Goal: Communication & Community: Answer question/provide support

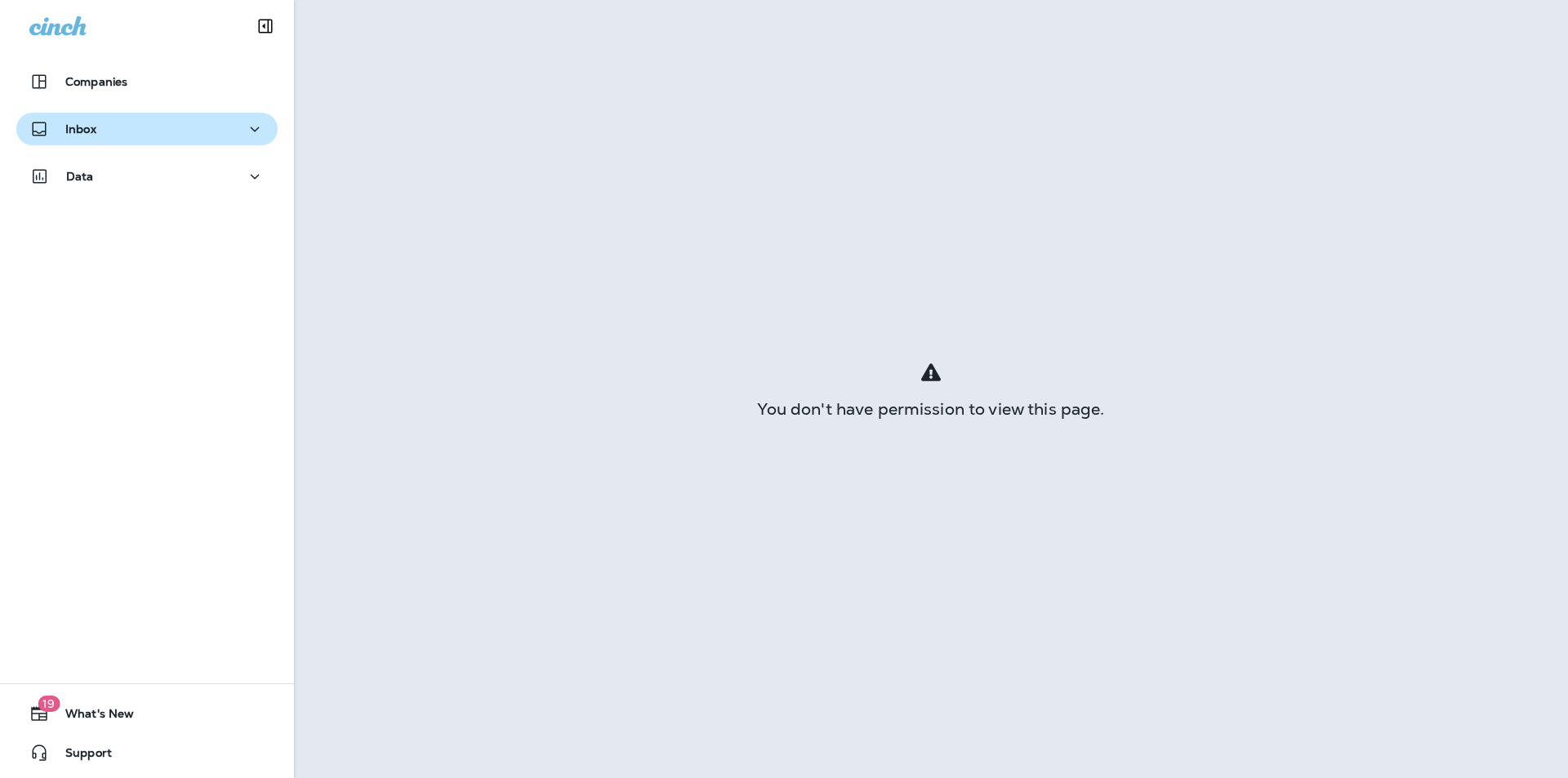
click at [171, 124] on div "Inbox" at bounding box center [146, 129] width 235 height 21
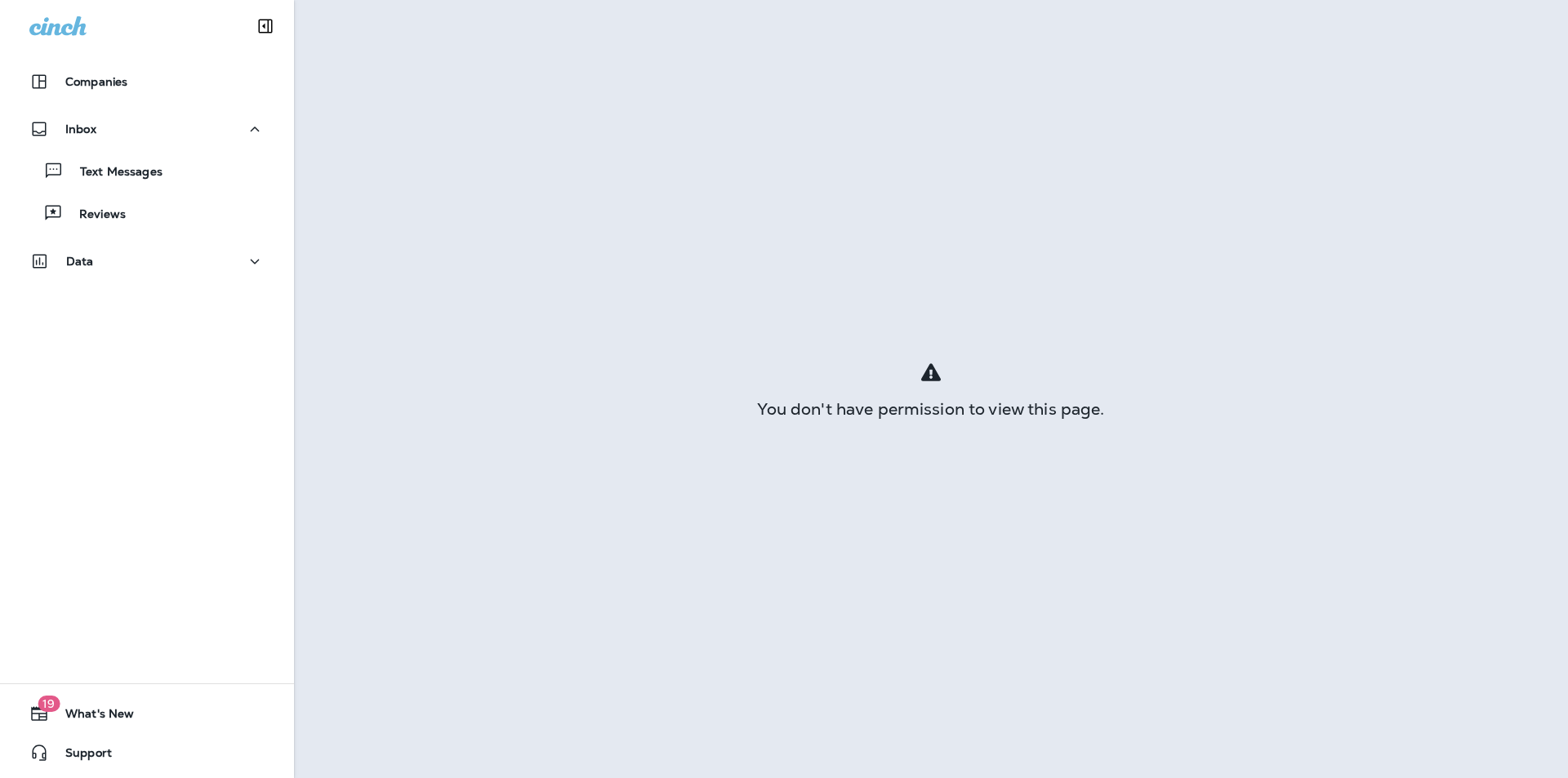
click at [188, 189] on div "Text Messages Reviews" at bounding box center [146, 187] width 261 height 85
click at [194, 178] on div "Text Messages" at bounding box center [146, 170] width 248 height 24
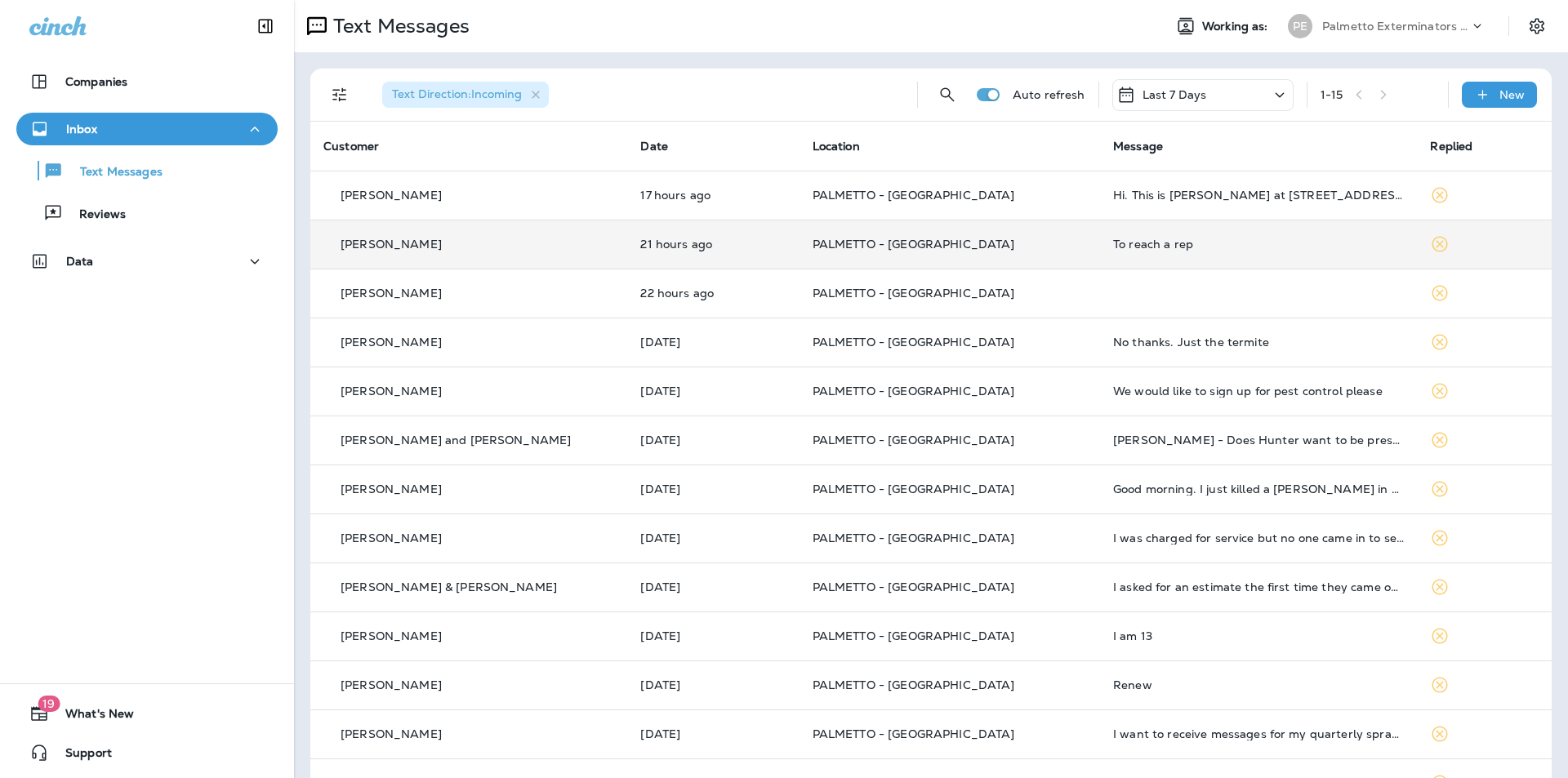
click at [985, 250] on p "PALMETTO - [GEOGRAPHIC_DATA]" at bounding box center [949, 244] width 274 height 13
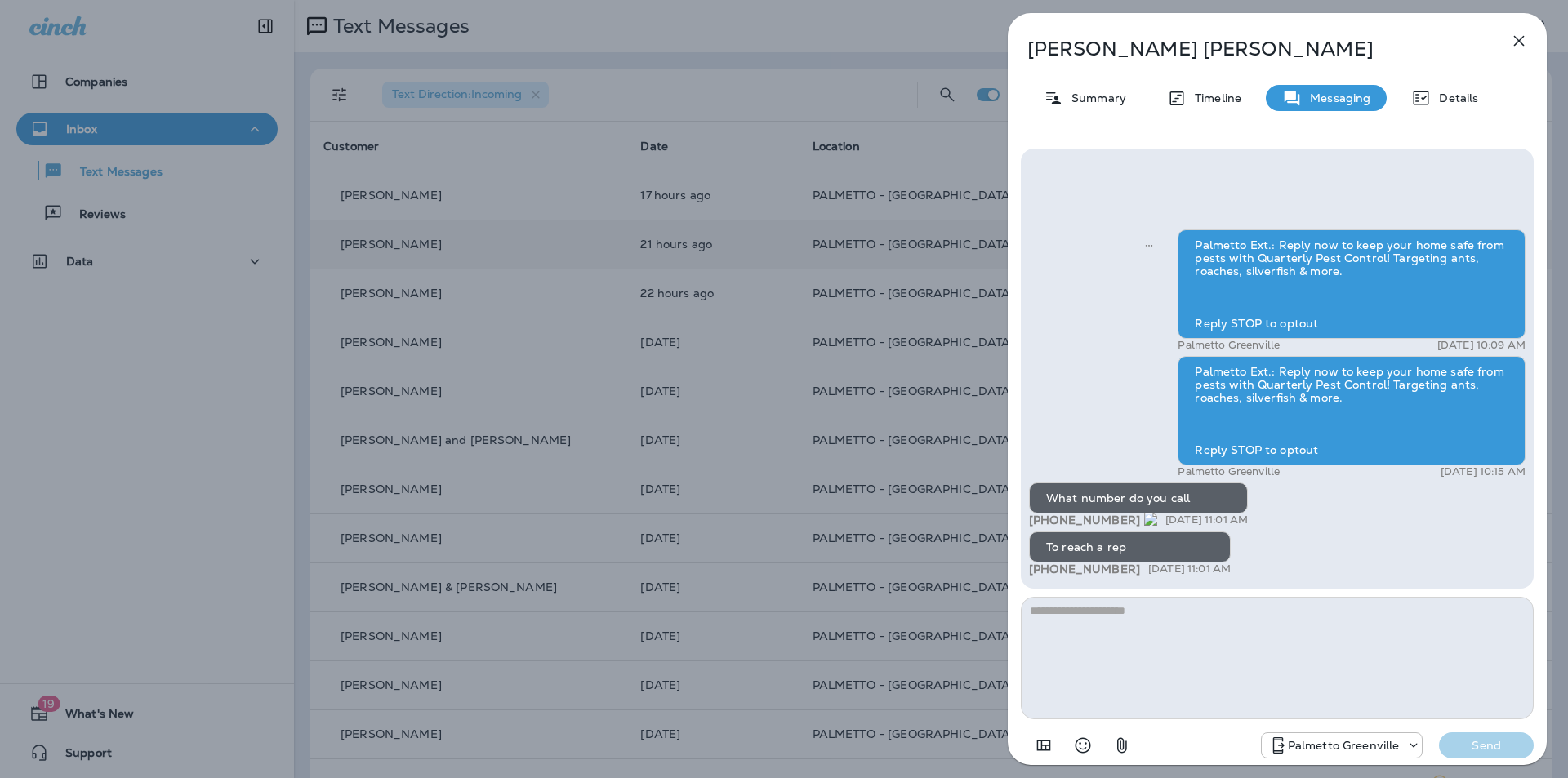
drag, startPoint x: 1136, startPoint y: 519, endPoint x: 1044, endPoint y: 522, distance: 92.0
click at [1044, 522] on div "+1 (864) 386-9943 [DATE] 11:01 AM" at bounding box center [1139, 520] width 219 height 14
copy span "[PHONE_NUMBER]"
drag, startPoint x: 1519, startPoint y: 45, endPoint x: 1509, endPoint y: 52, distance: 12.2
click at [1519, 45] on icon "button" at bounding box center [1518, 40] width 20 height 20
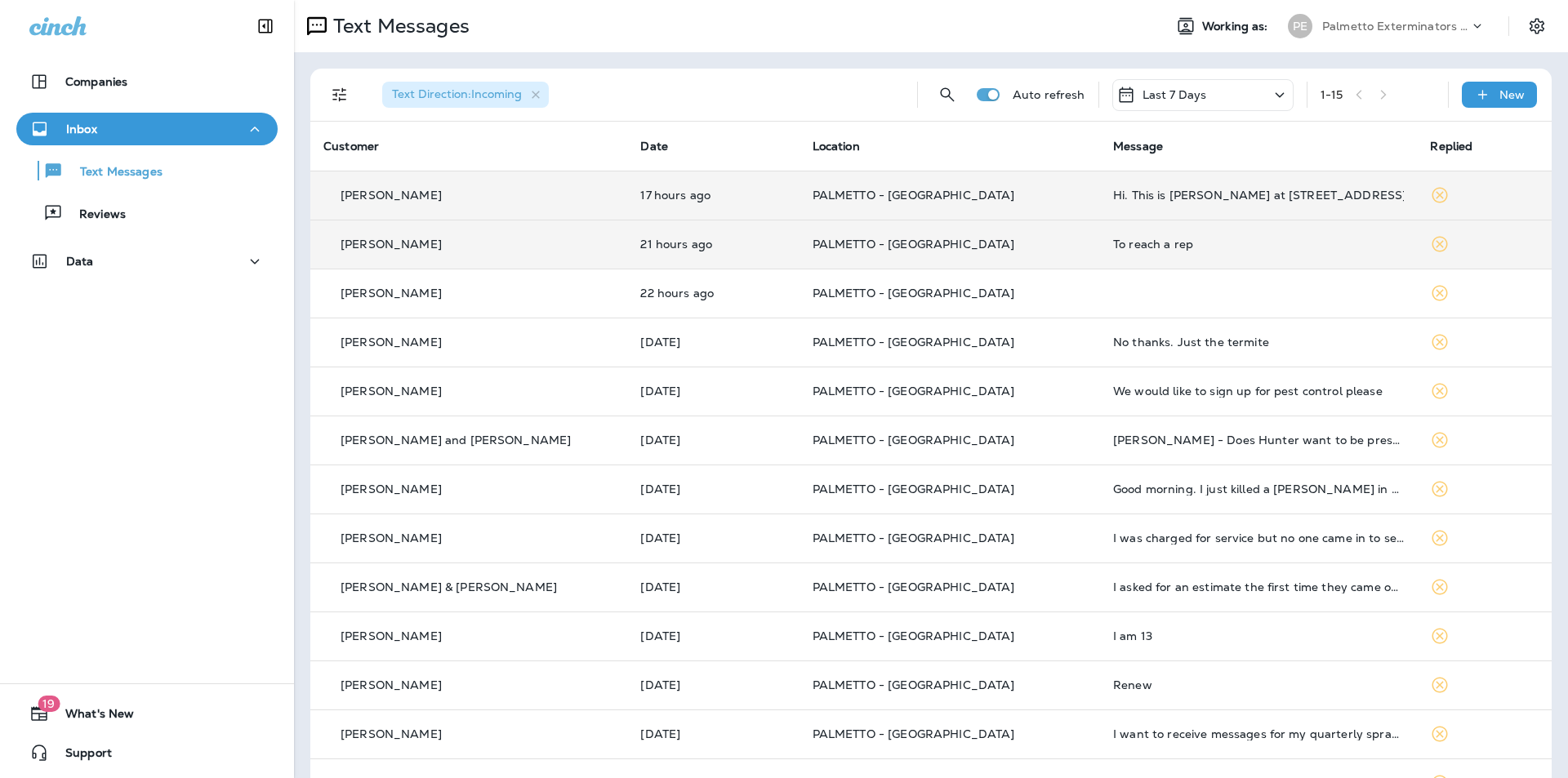
click at [1113, 198] on span "Hi. This is [PERSON_NAME] at [STREET_ADDRESS]. Bugs are being seen in our pantr…" at bounding box center [1113, 196] width 0 height 15
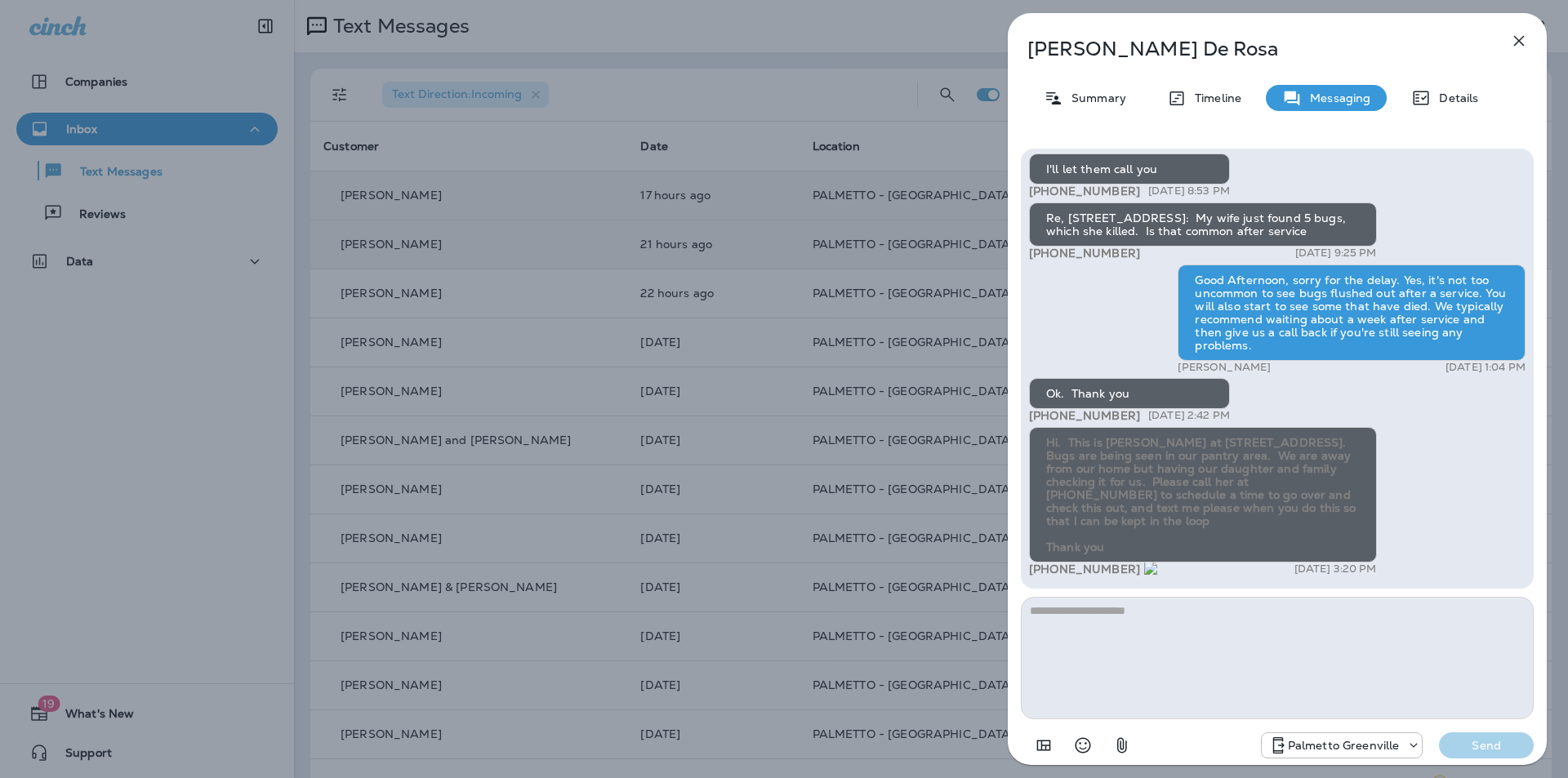
drag, startPoint x: 1159, startPoint y: 567, endPoint x: 1047, endPoint y: 573, distance: 112.2
click at [1047, 573] on div "+1 (603) 477-2832 [DATE] 3:20 PM" at bounding box center [1203, 569] width 348 height 14
copy span "603) 477-2832"
click at [1125, 620] on textarea at bounding box center [1278, 657] width 513 height 123
type textarea "**********"
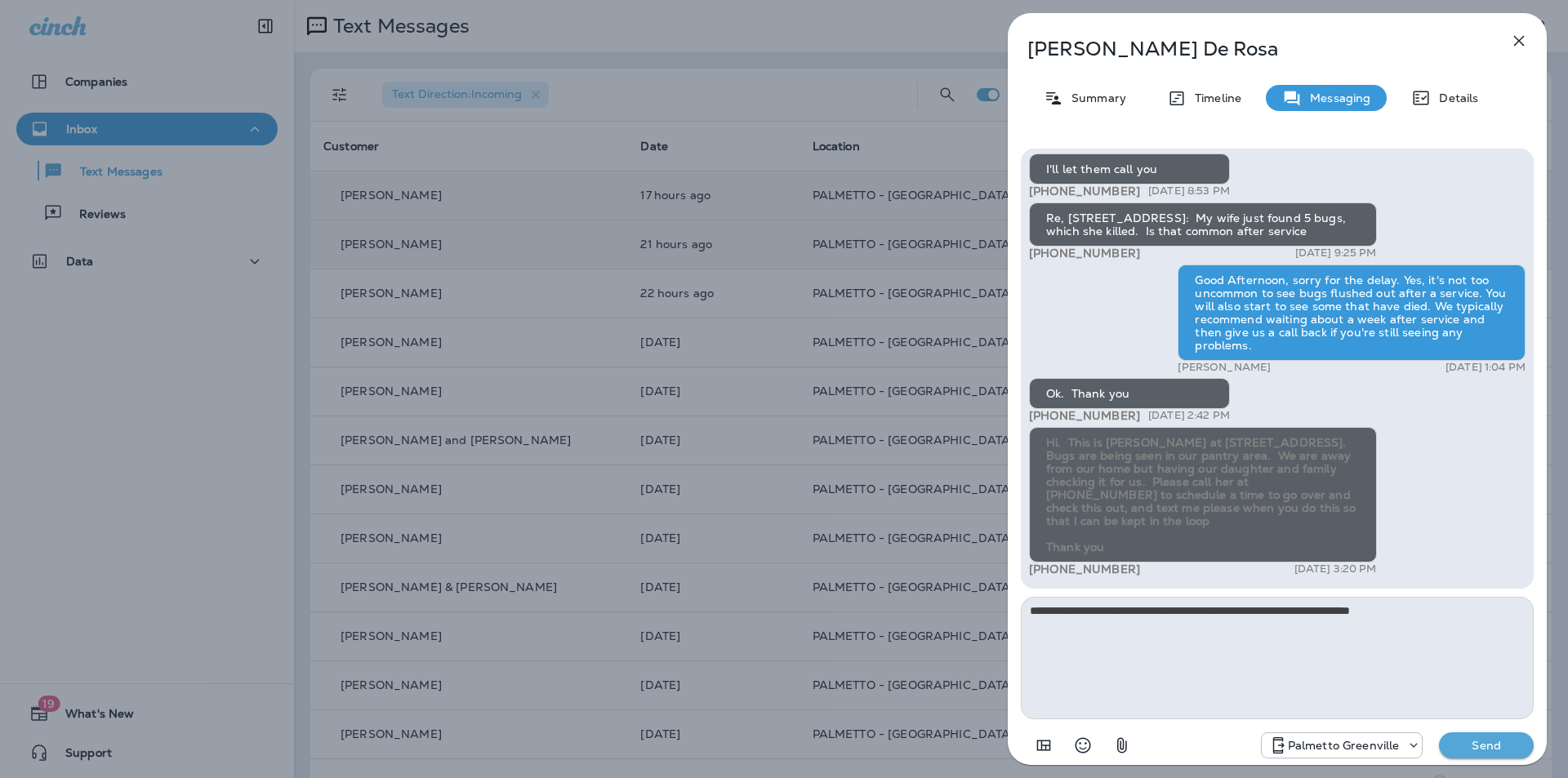
click at [1456, 740] on p "Send" at bounding box center [1486, 745] width 68 height 15
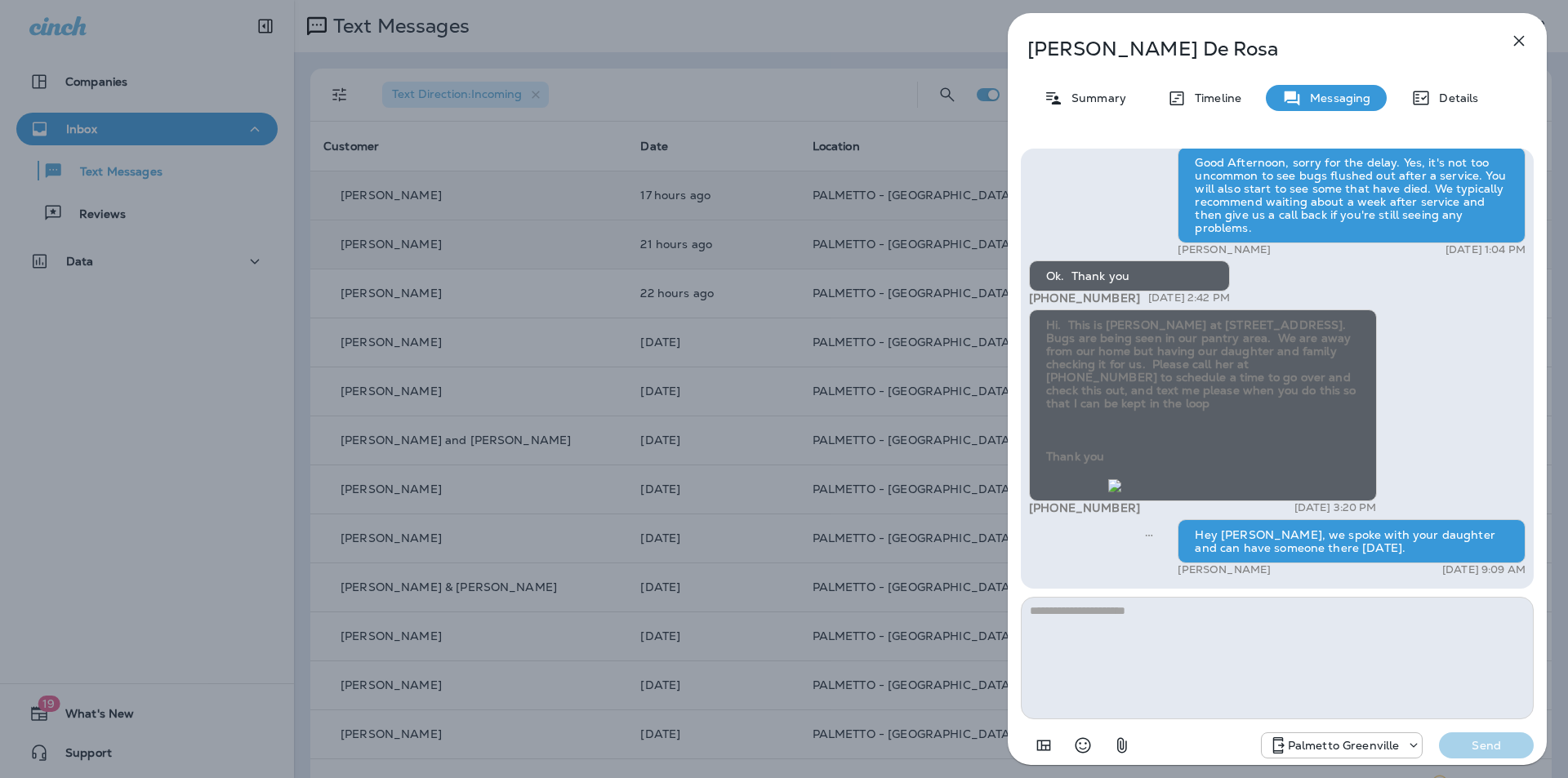
click at [1511, 34] on icon "button" at bounding box center [1518, 40] width 20 height 20
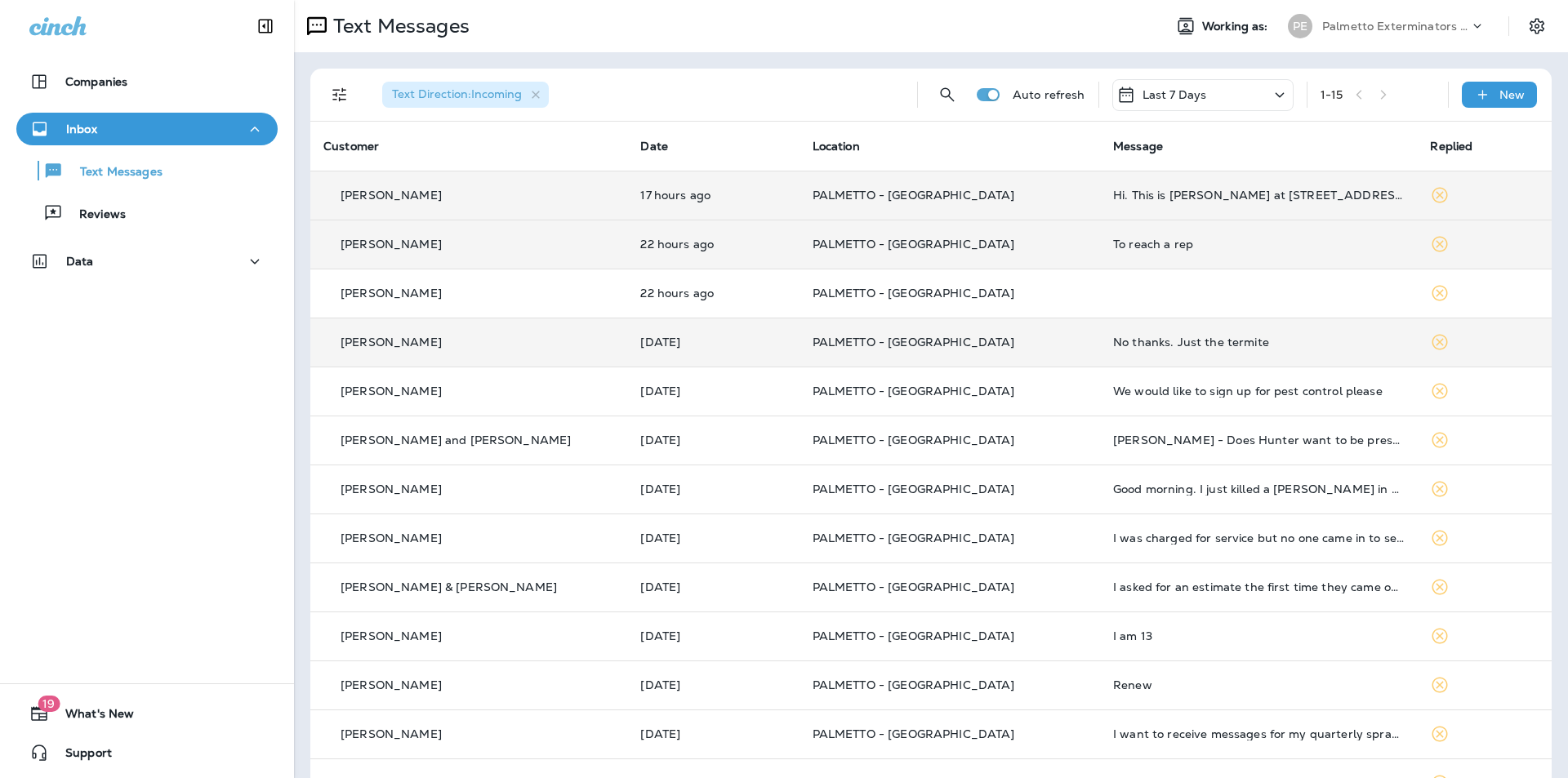
click at [664, 359] on td "[DATE]" at bounding box center [713, 342] width 171 height 49
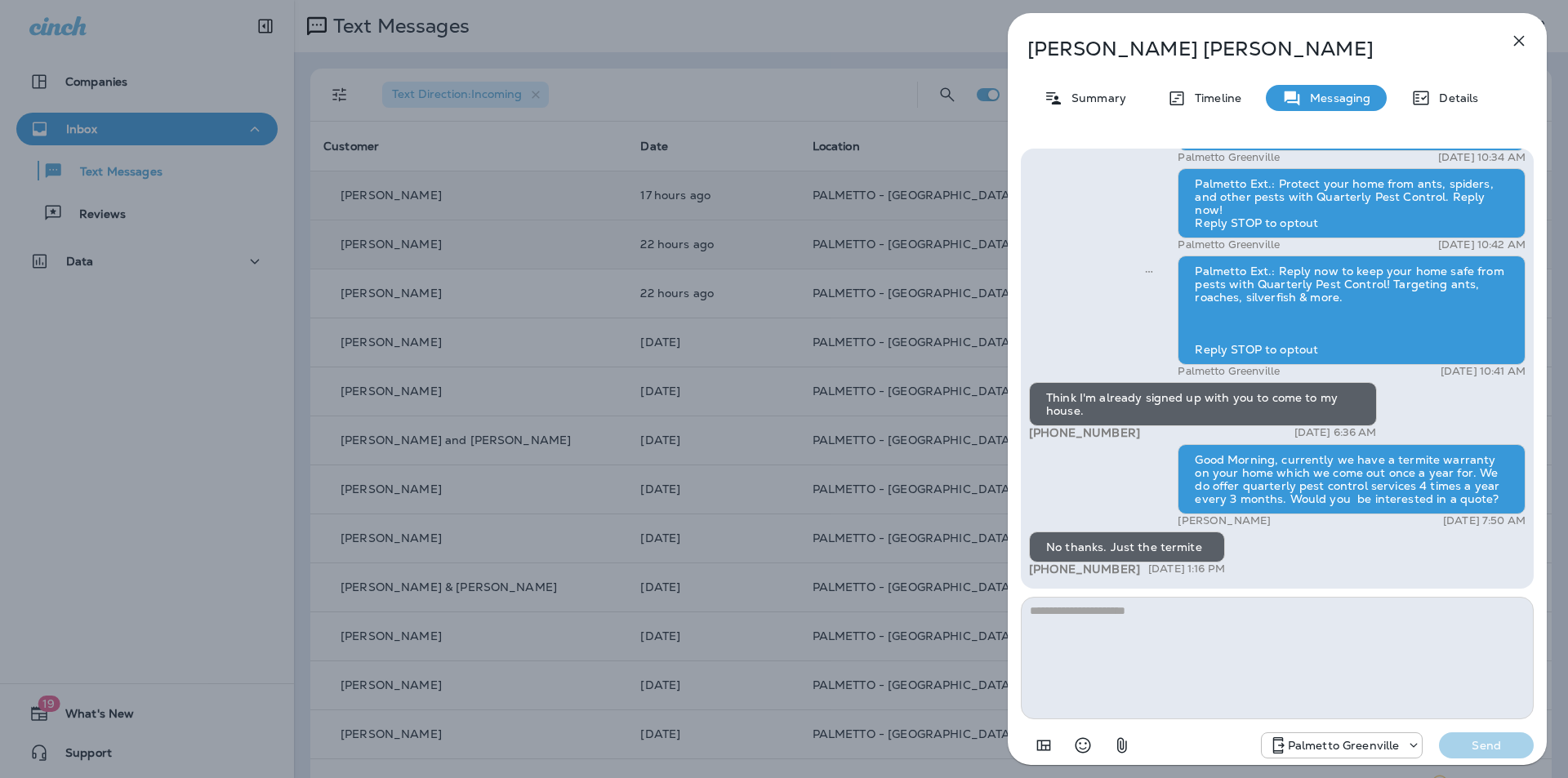
click at [1517, 40] on icon "button" at bounding box center [1518, 40] width 10 height 10
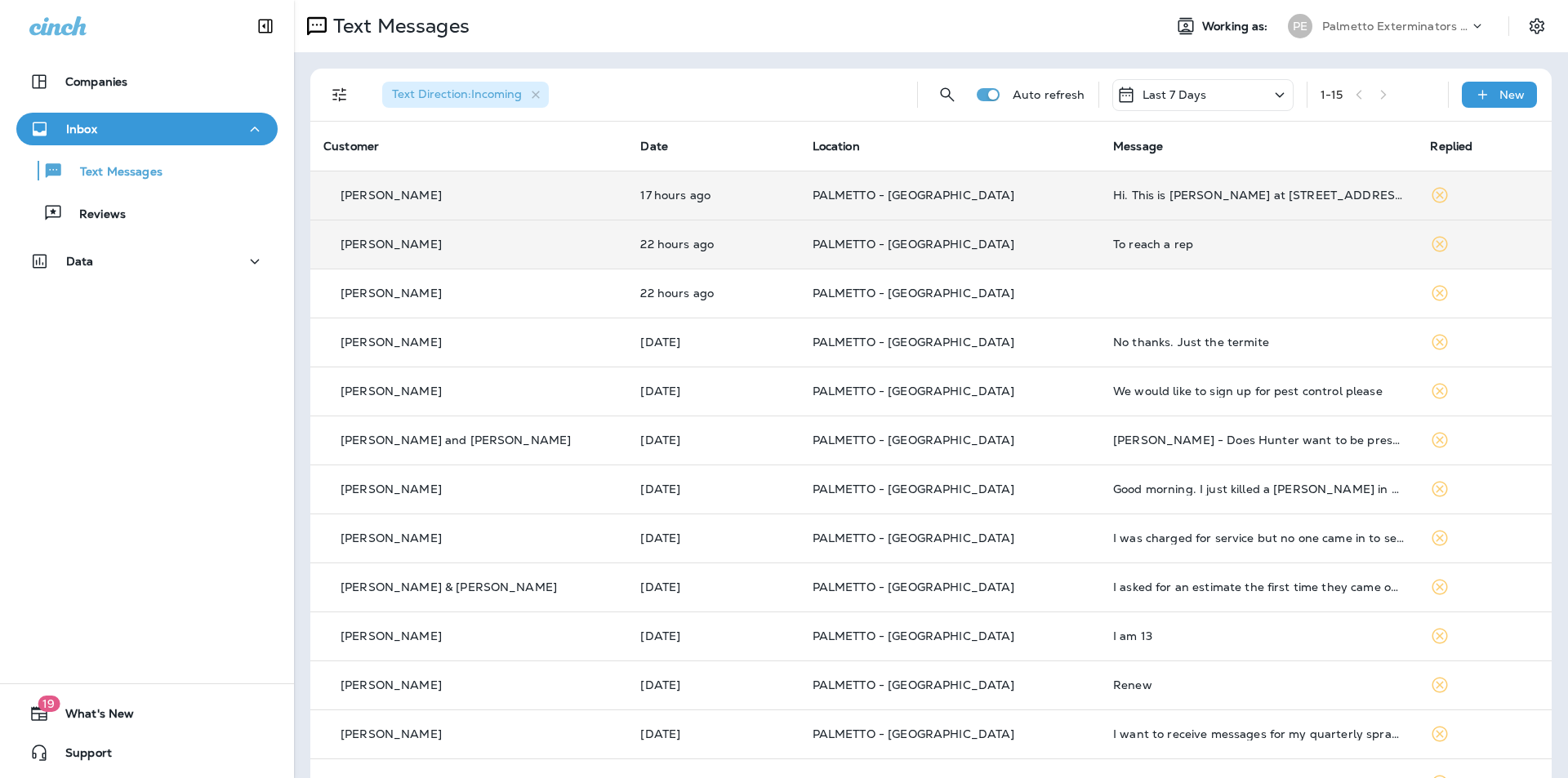
click at [1209, 214] on td "Hi. This is [PERSON_NAME] at [STREET_ADDRESS]. Bugs are being seen in our pantr…" at bounding box center [1258, 195] width 317 height 49
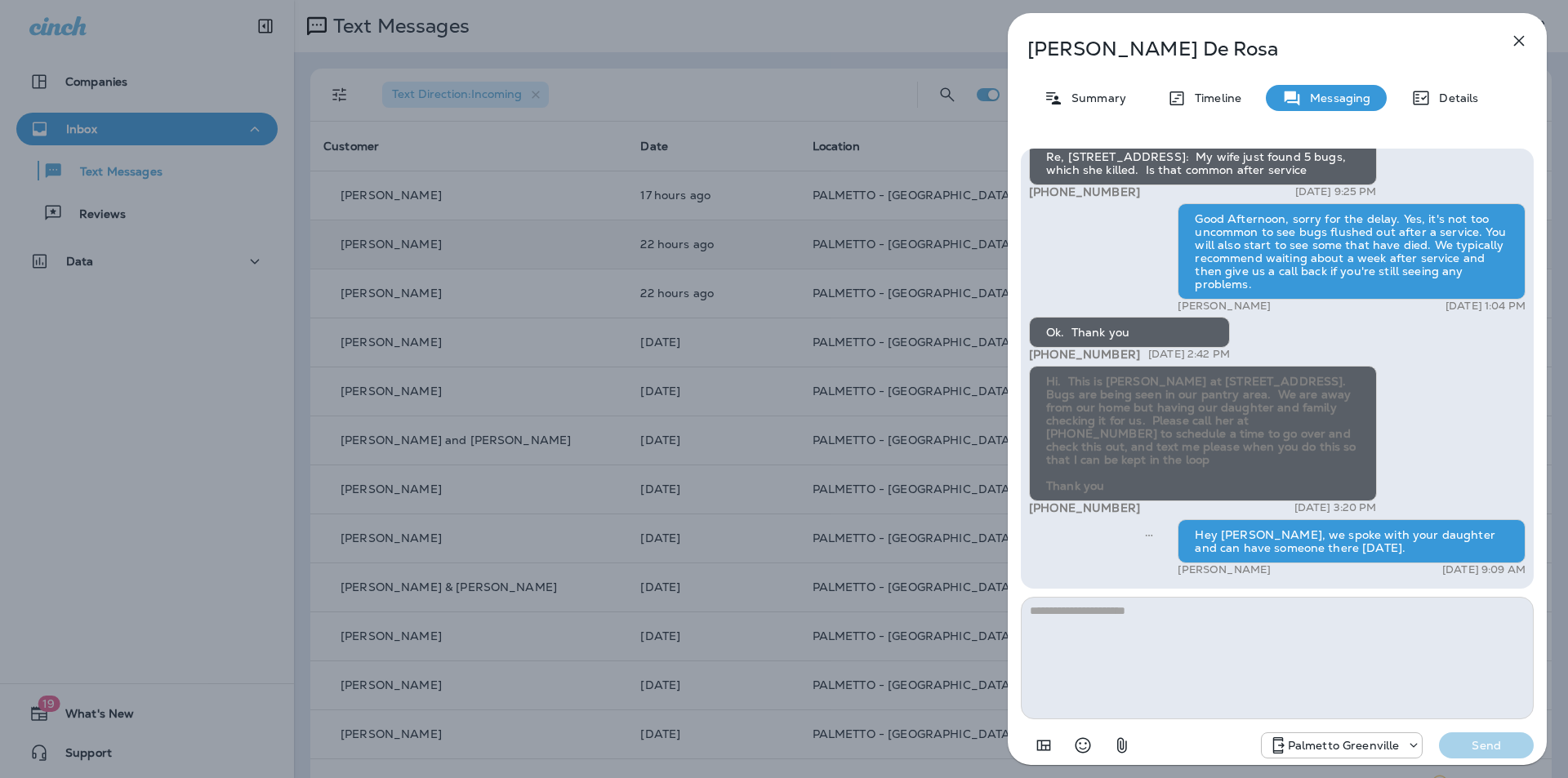
click at [1515, 41] on icon "button" at bounding box center [1518, 40] width 20 height 20
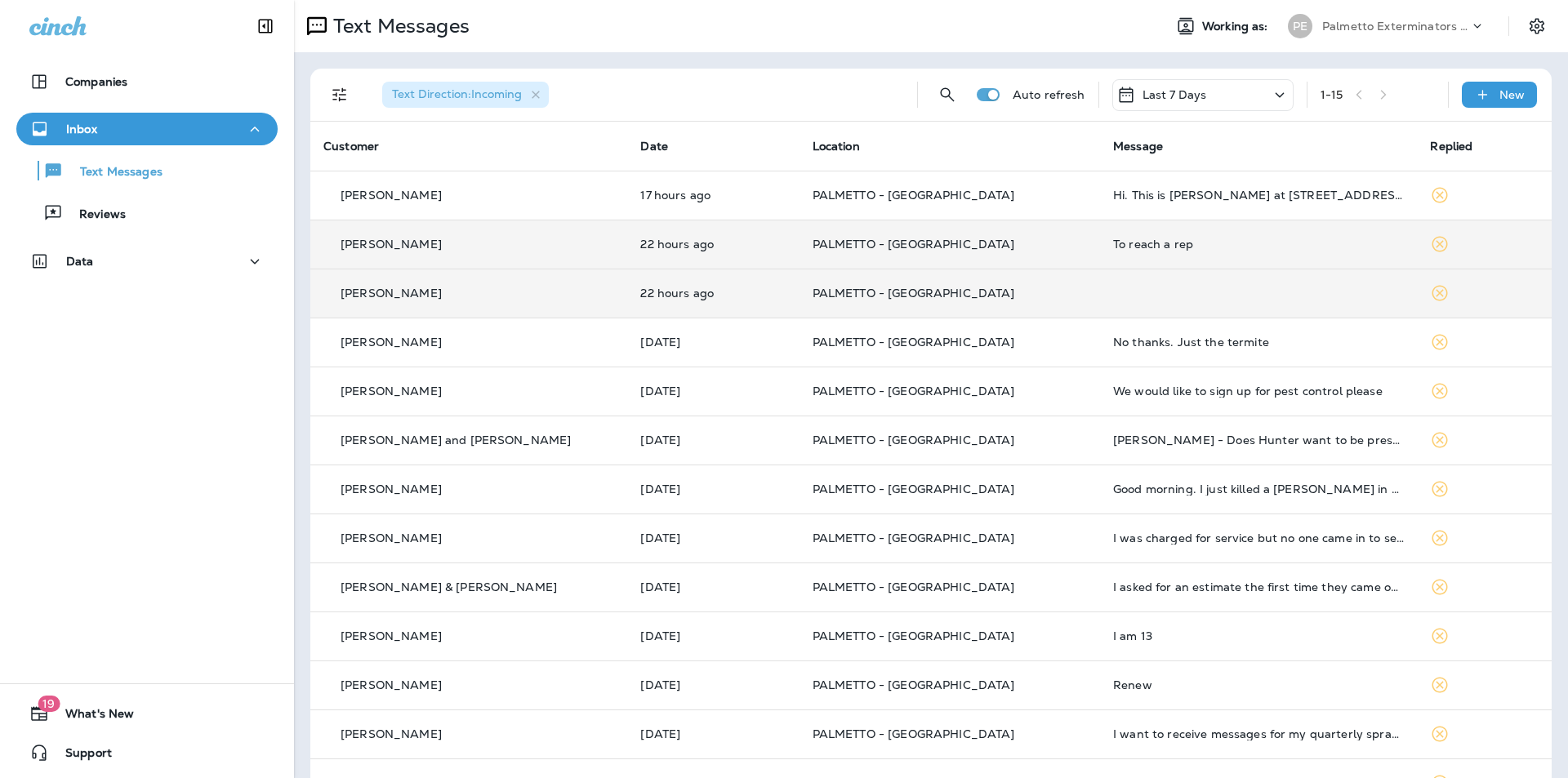
click at [1100, 297] on td at bounding box center [1258, 293] width 317 height 49
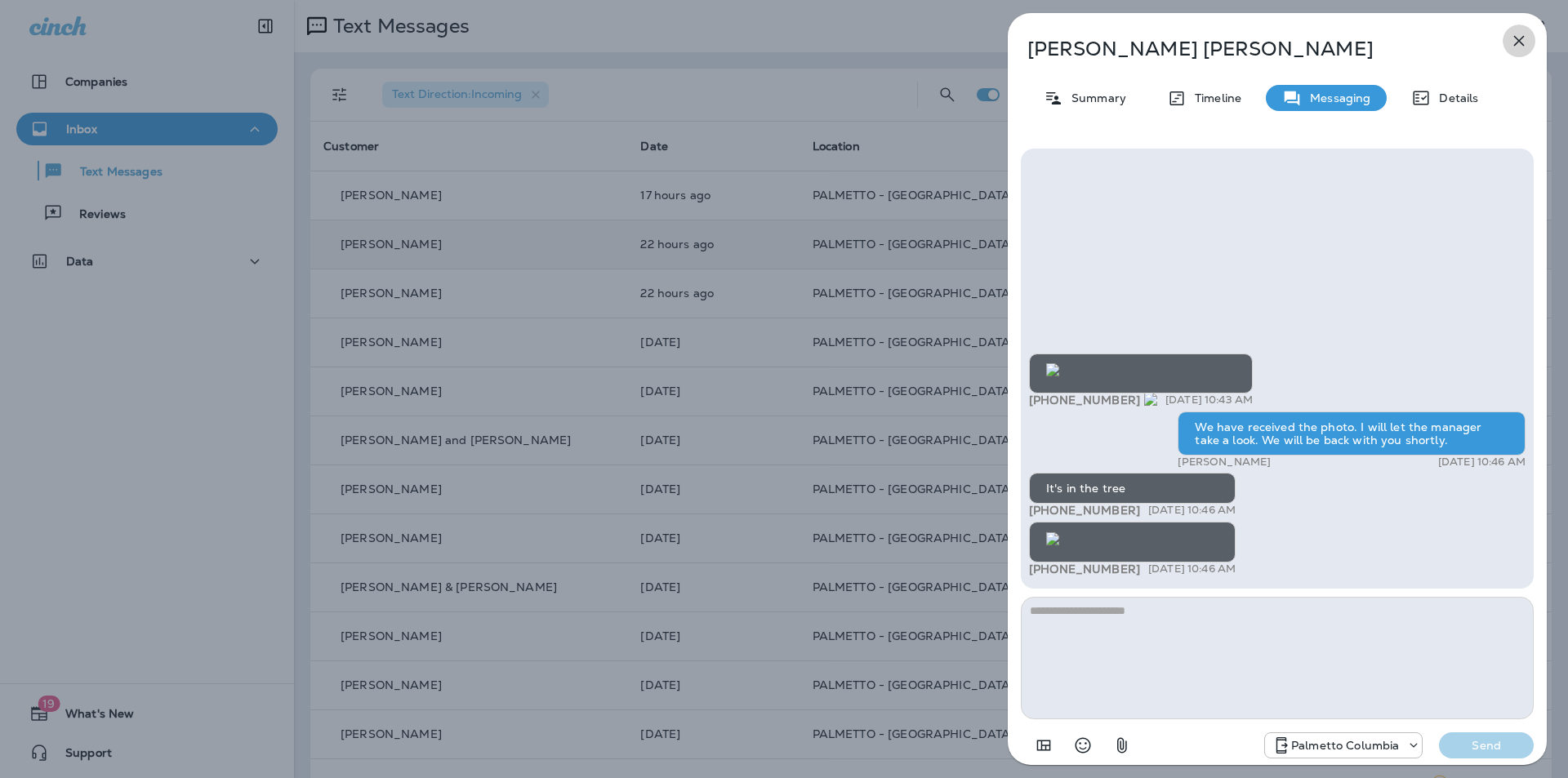
click at [1519, 40] on icon "button" at bounding box center [1518, 40] width 10 height 10
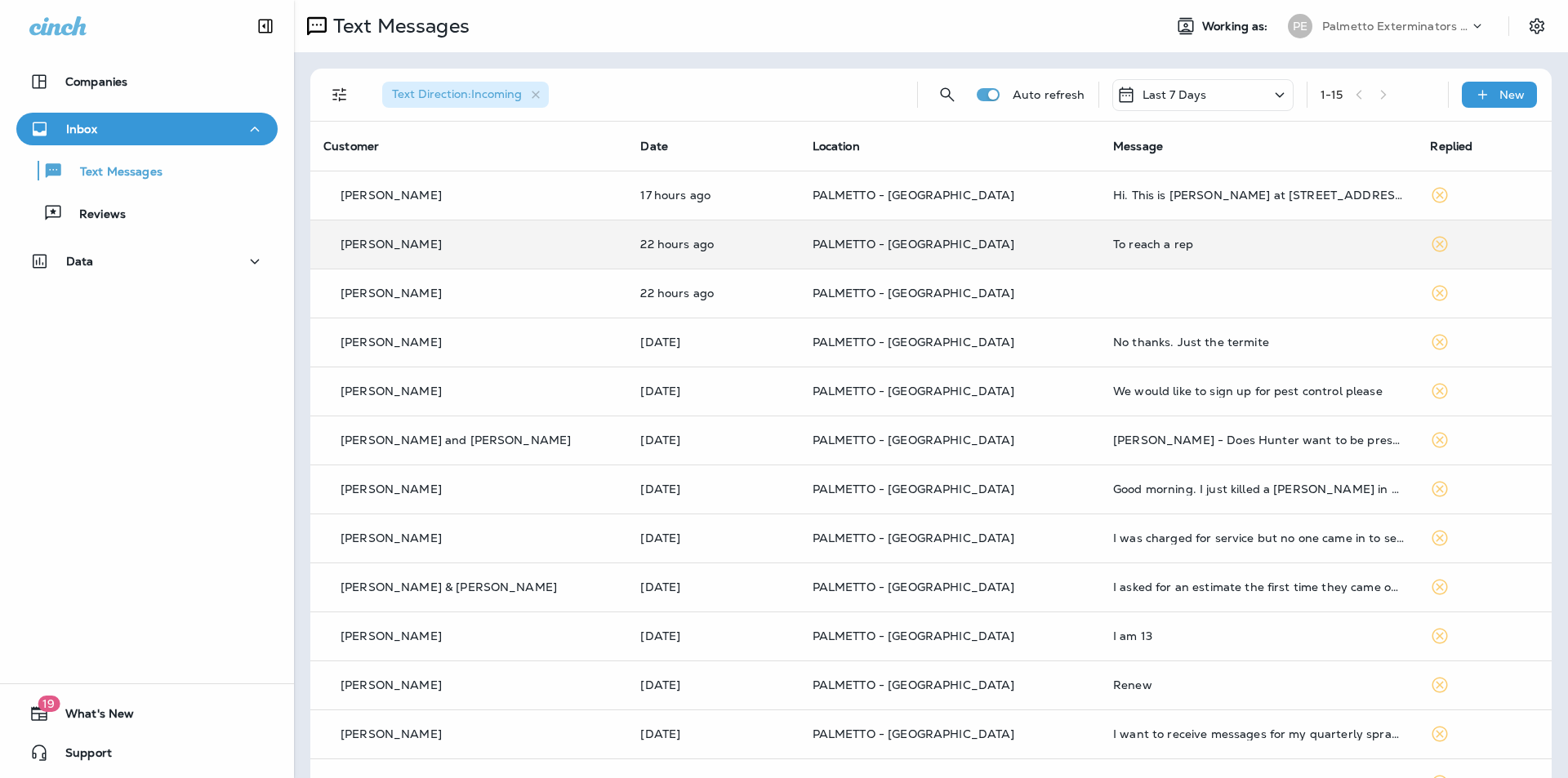
click at [1097, 347] on div at bounding box center [784, 389] width 1568 height 778
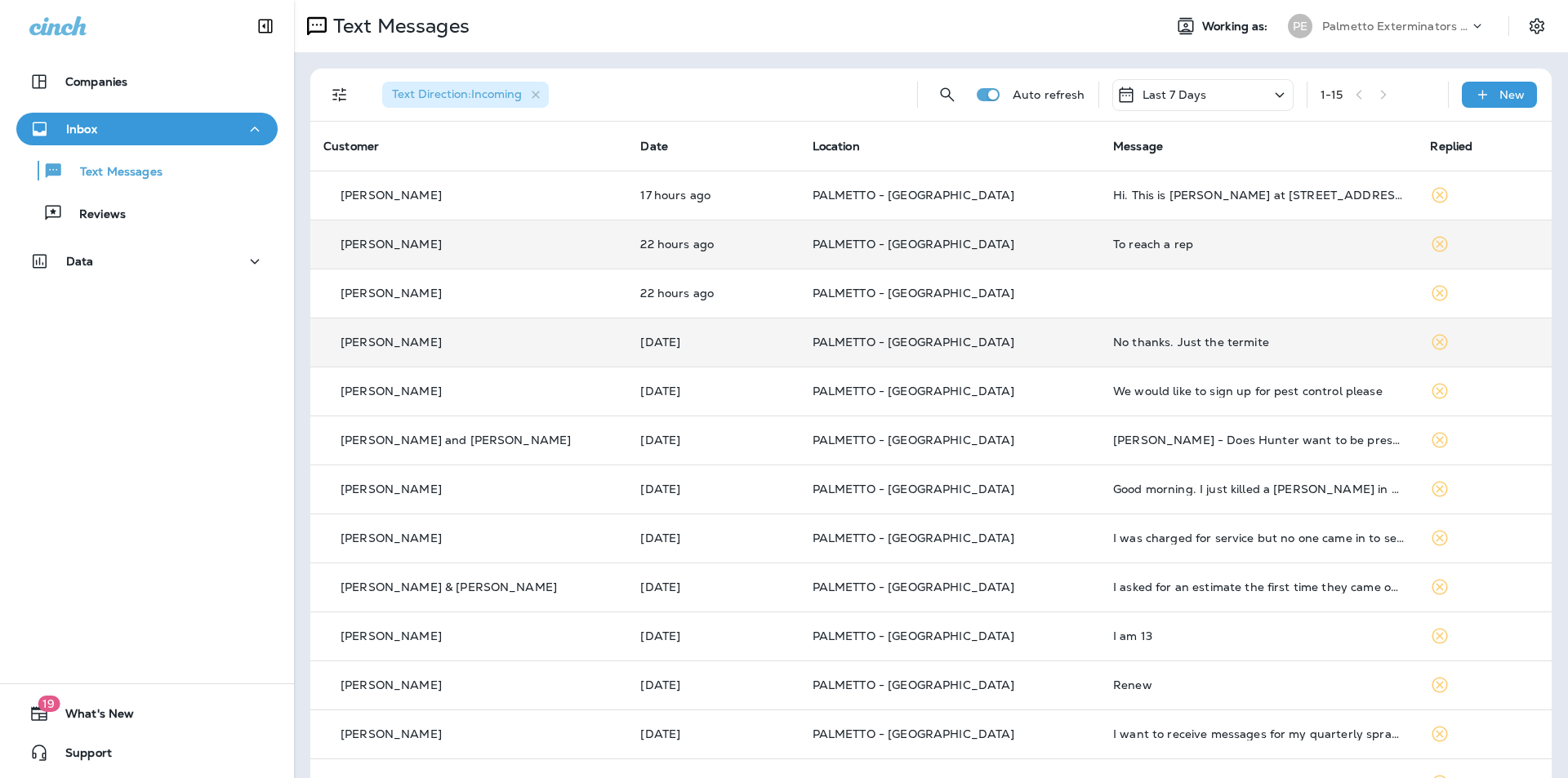
click at [1032, 347] on td "PALMETTO - [GEOGRAPHIC_DATA]" at bounding box center [950, 342] width 301 height 49
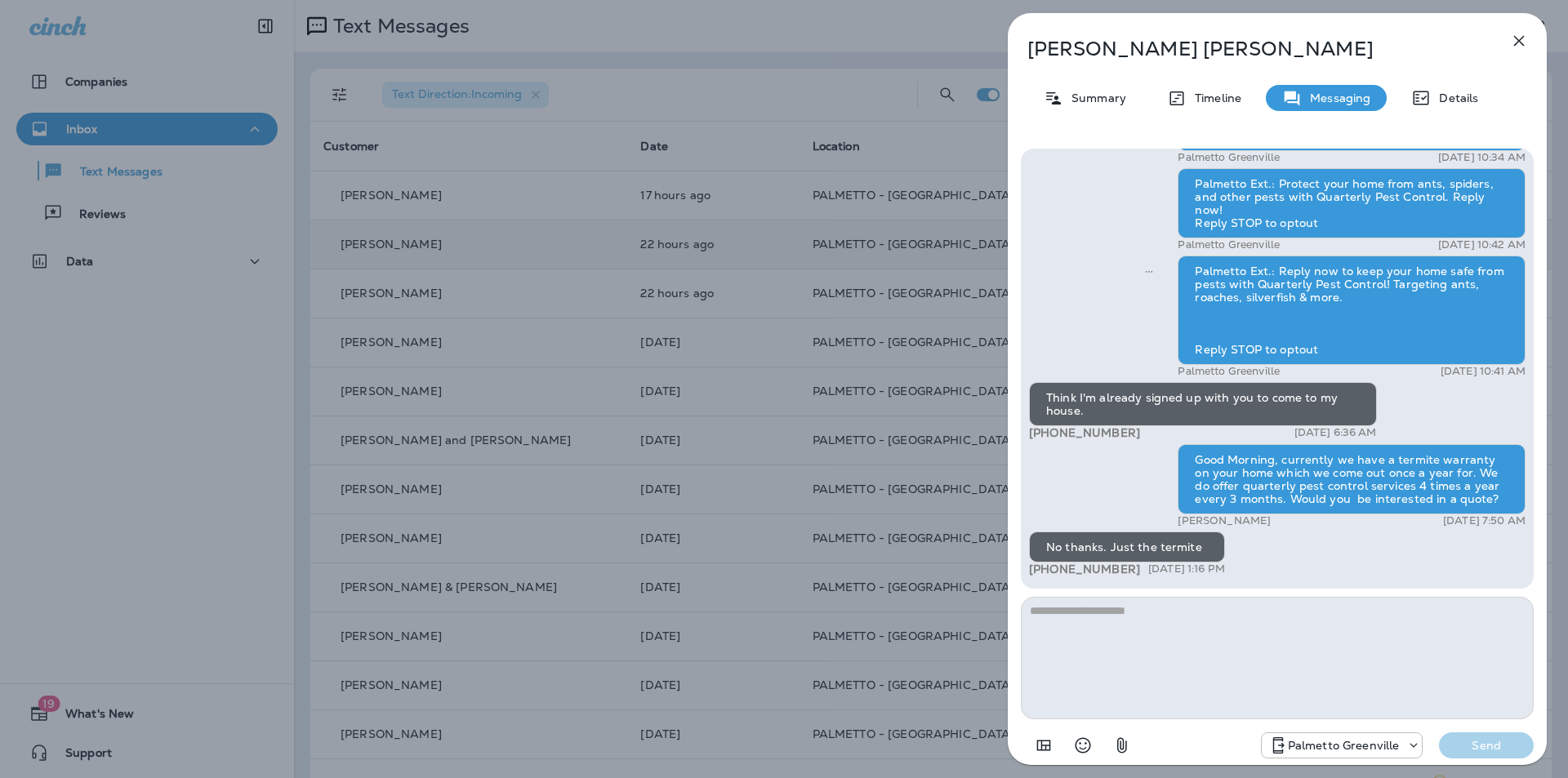
click at [1516, 37] on icon "button" at bounding box center [1518, 40] width 10 height 10
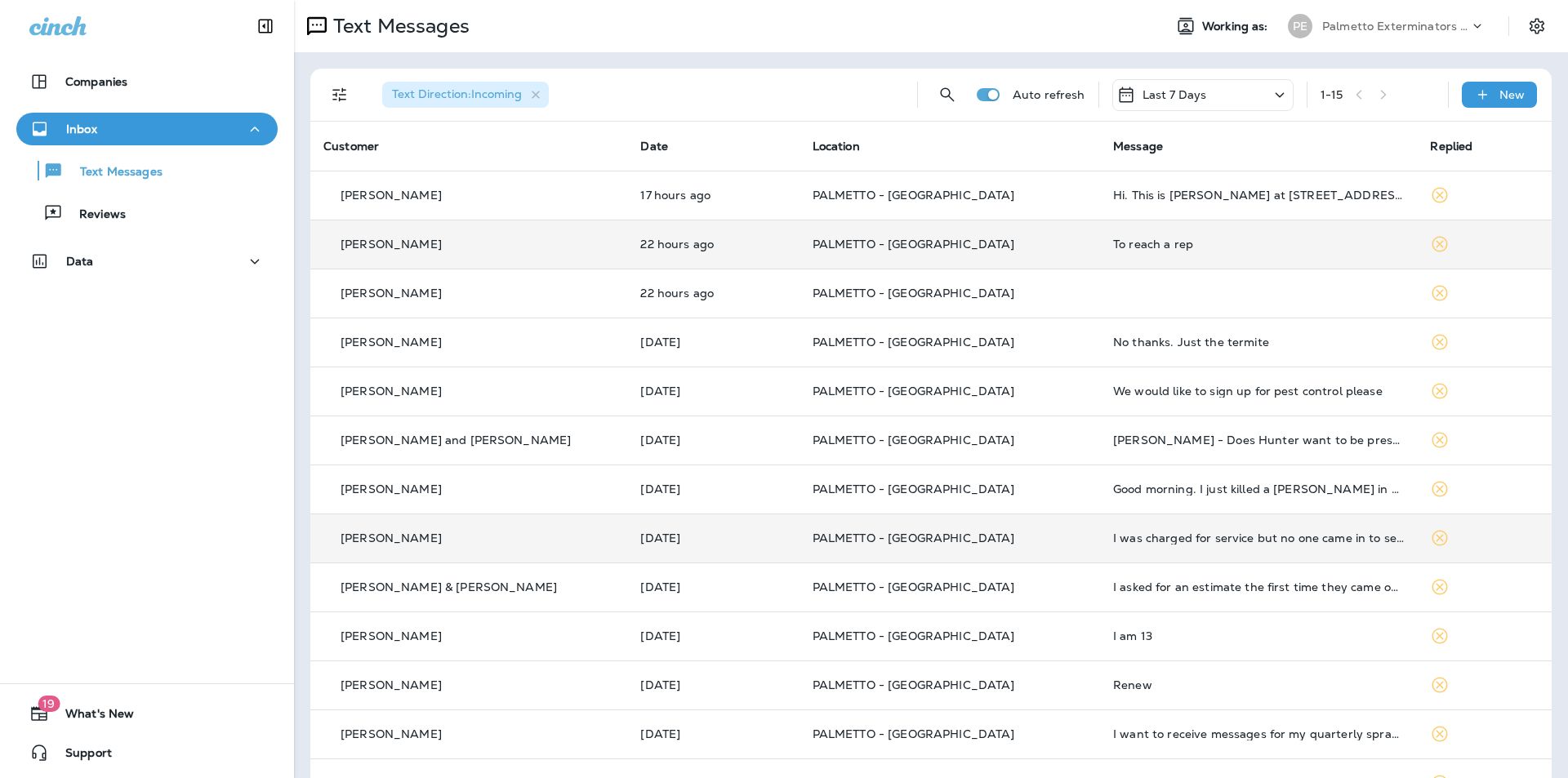
click at [1037, 527] on td "PALMETTO - [GEOGRAPHIC_DATA]" at bounding box center [950, 537] width 301 height 49
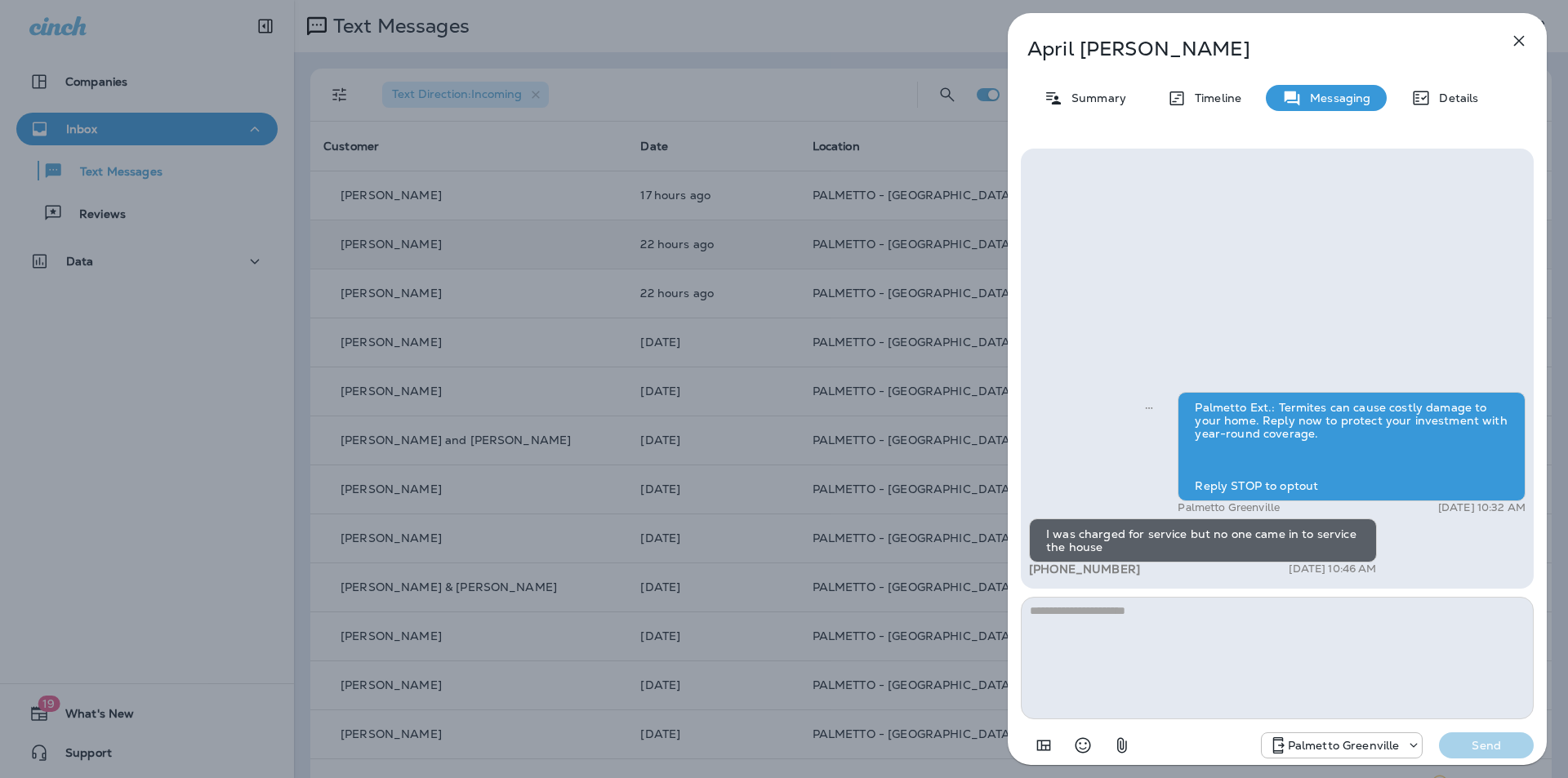
click at [1522, 47] on icon "button" at bounding box center [1518, 40] width 20 height 20
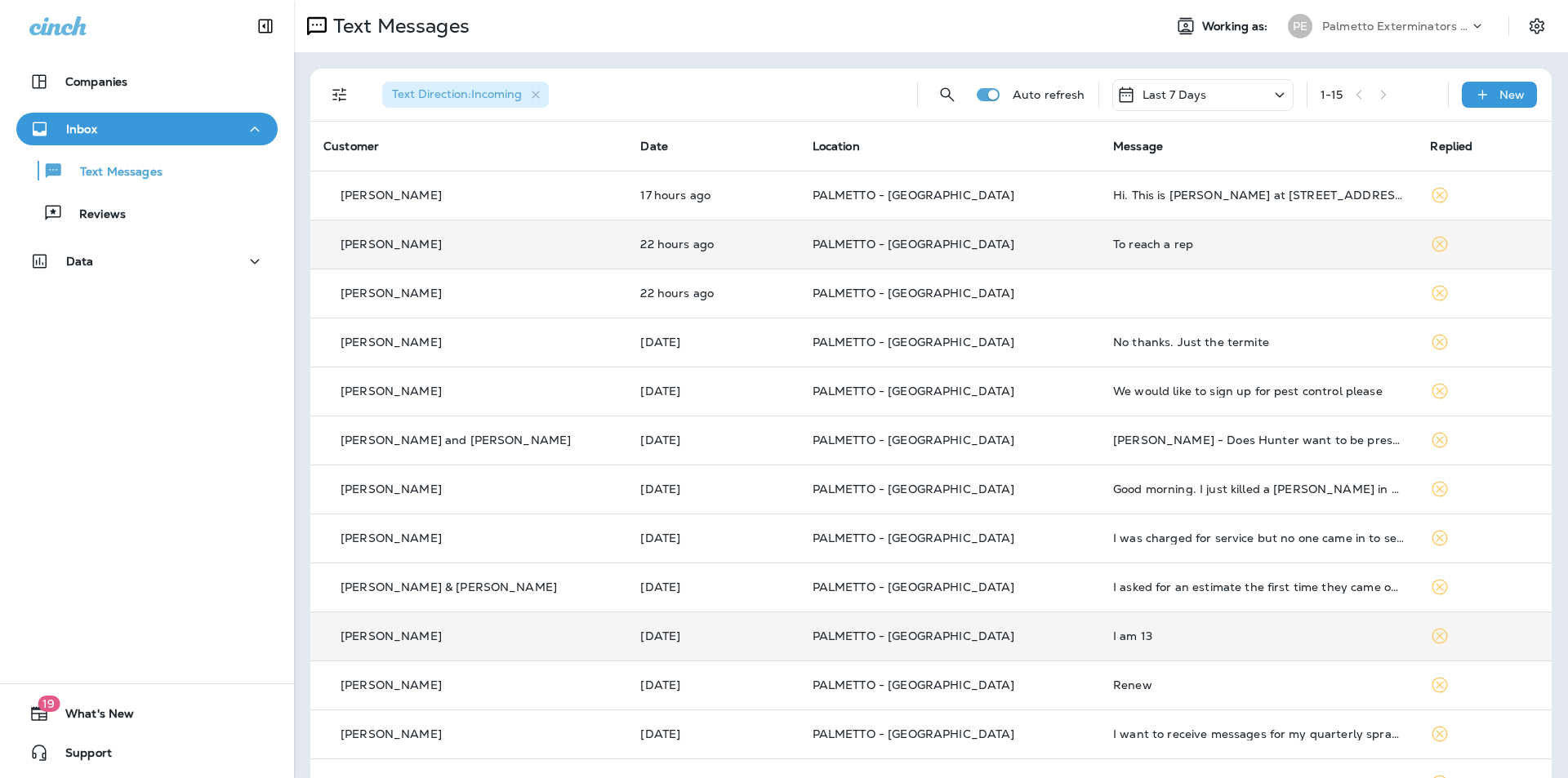
click at [1146, 648] on td "I am 13" at bounding box center [1258, 636] width 317 height 49
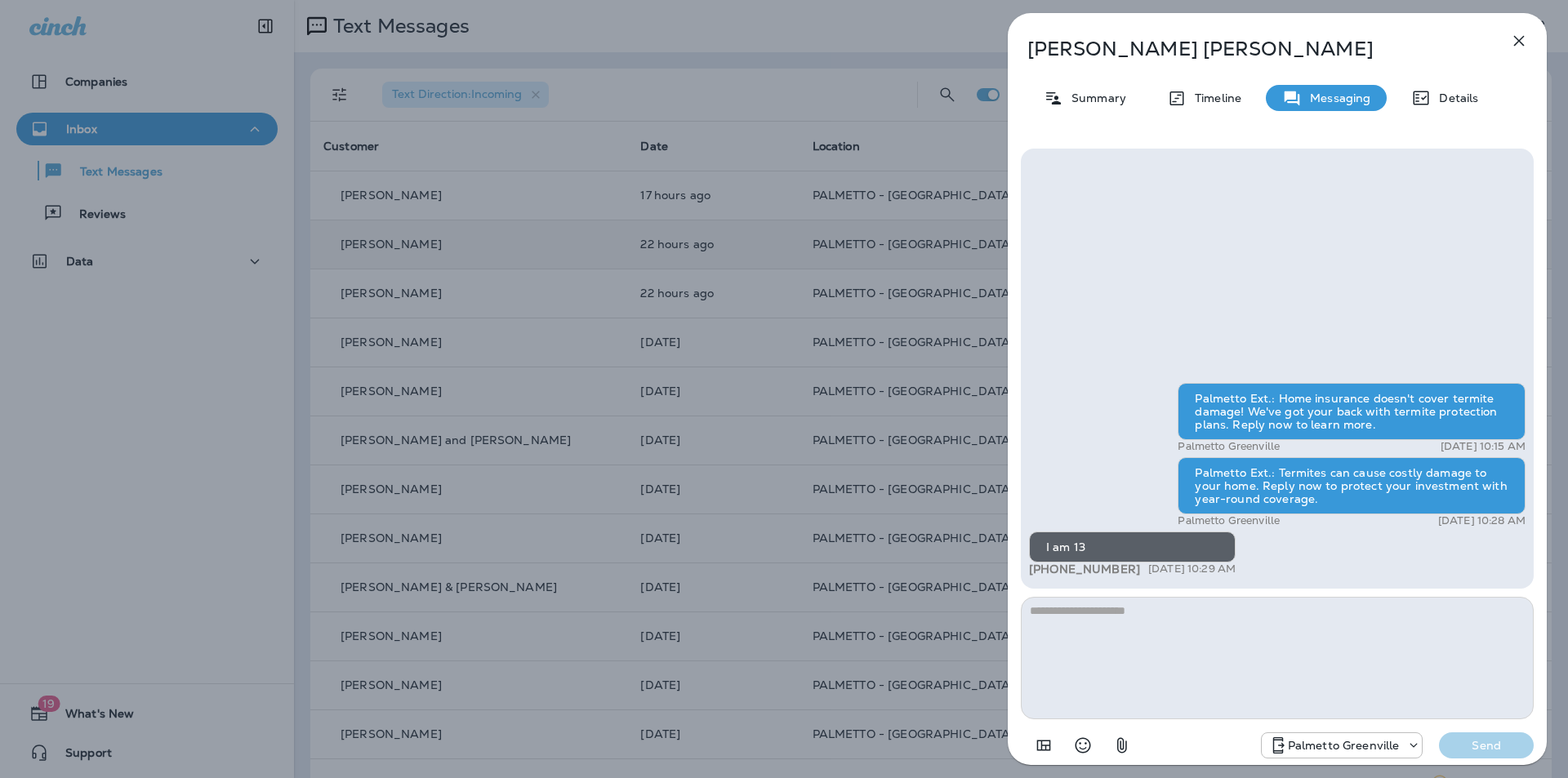
click at [1522, 43] on icon "button" at bounding box center [1518, 40] width 10 height 10
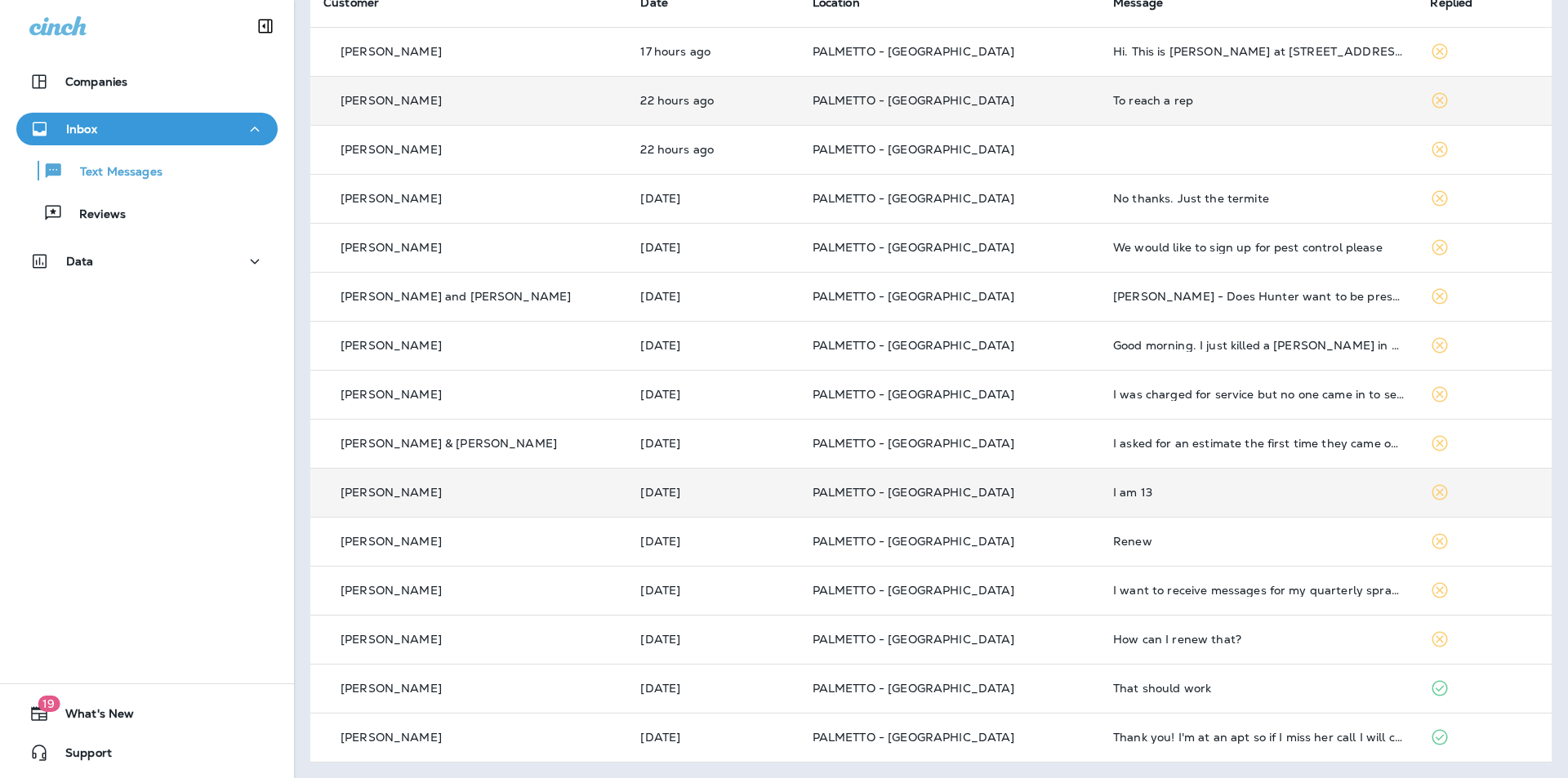
scroll to position [144, 0]
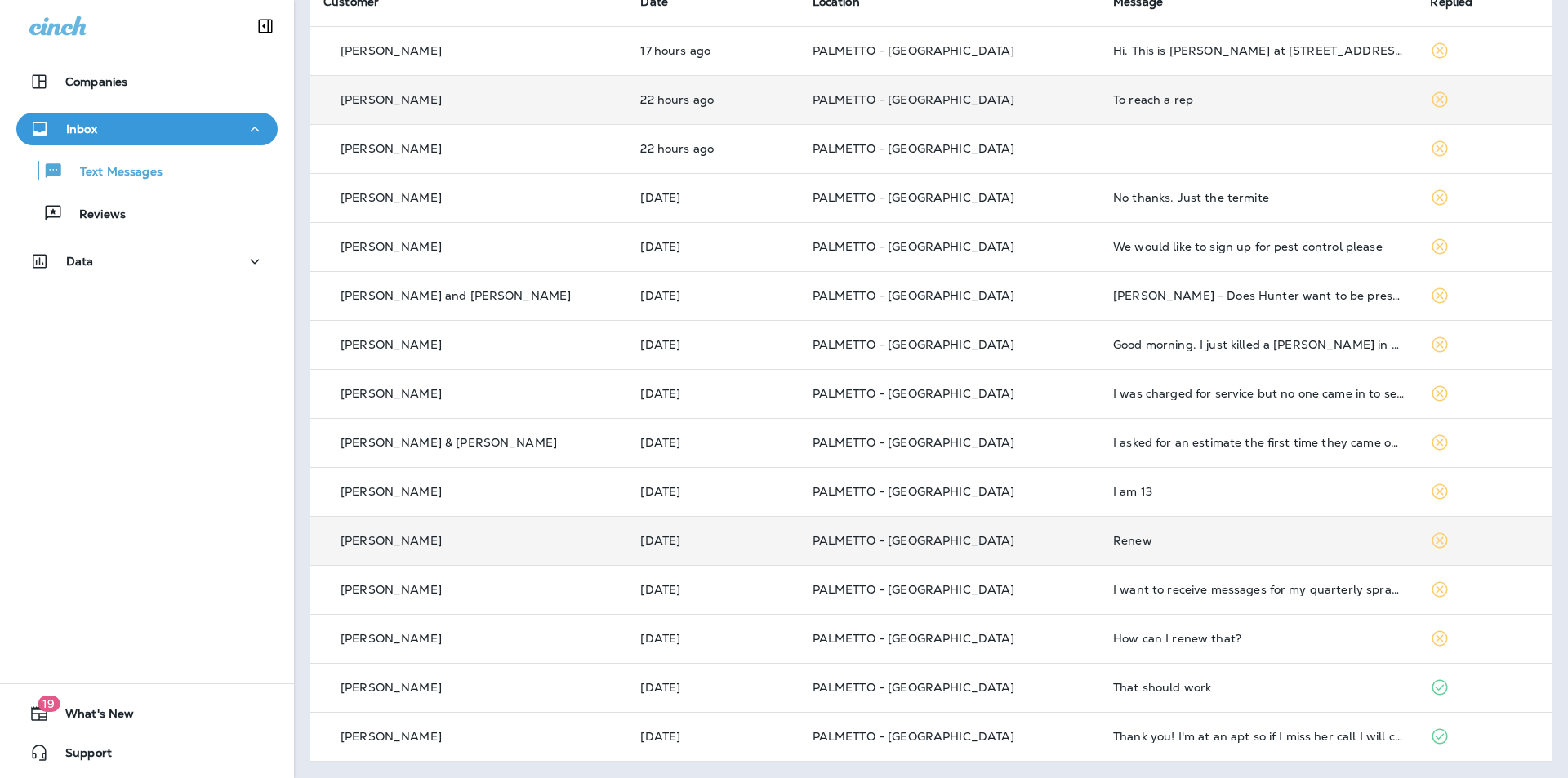
click at [1211, 538] on div "Renew" at bounding box center [1258, 540] width 290 height 13
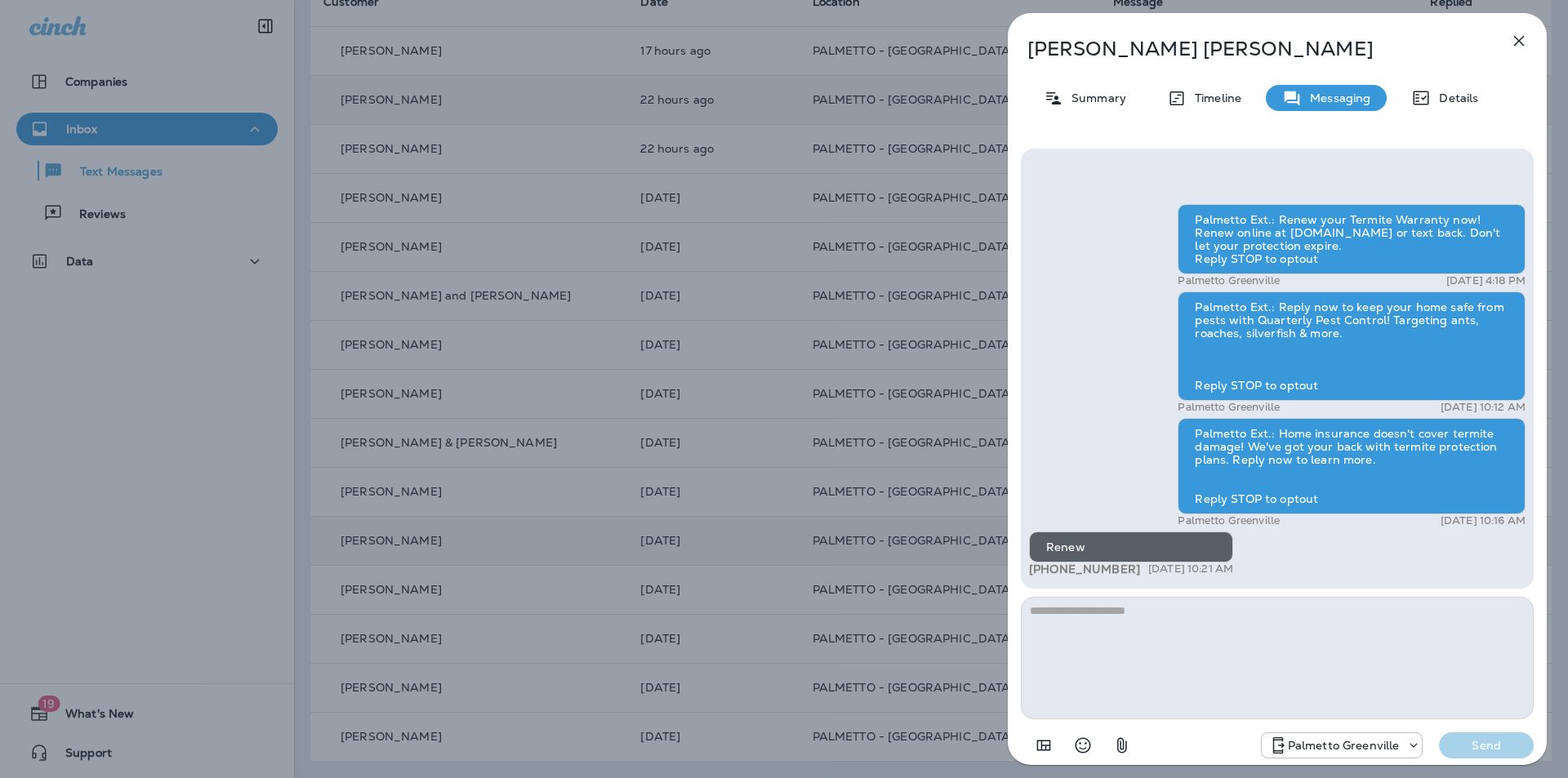
click at [1524, 47] on icon "button" at bounding box center [1518, 40] width 20 height 20
